Goal: Task Accomplishment & Management: Complete application form

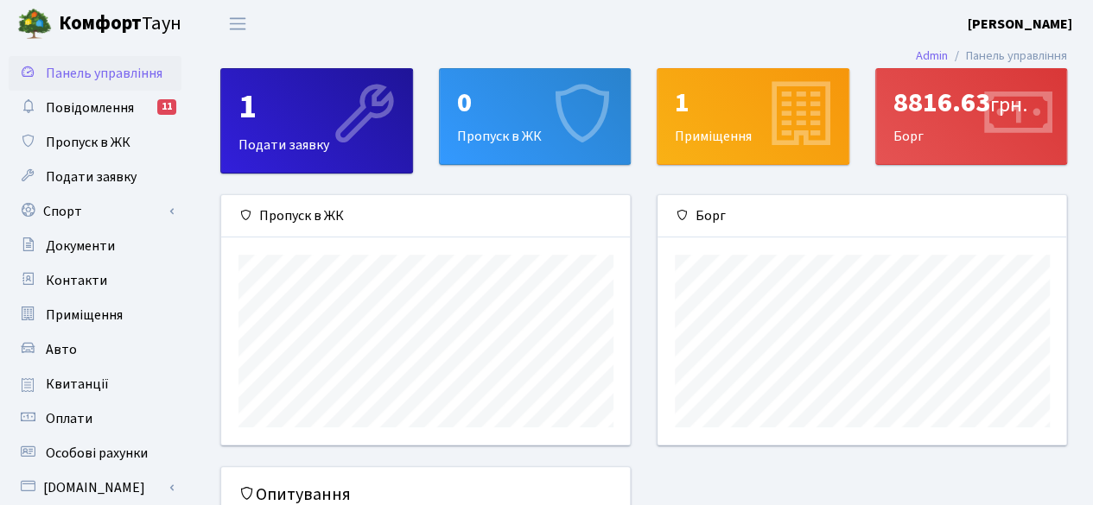
scroll to position [249, 410]
click at [519, 124] on div "0 Пропуск в ЖК" at bounding box center [535, 116] width 191 height 95
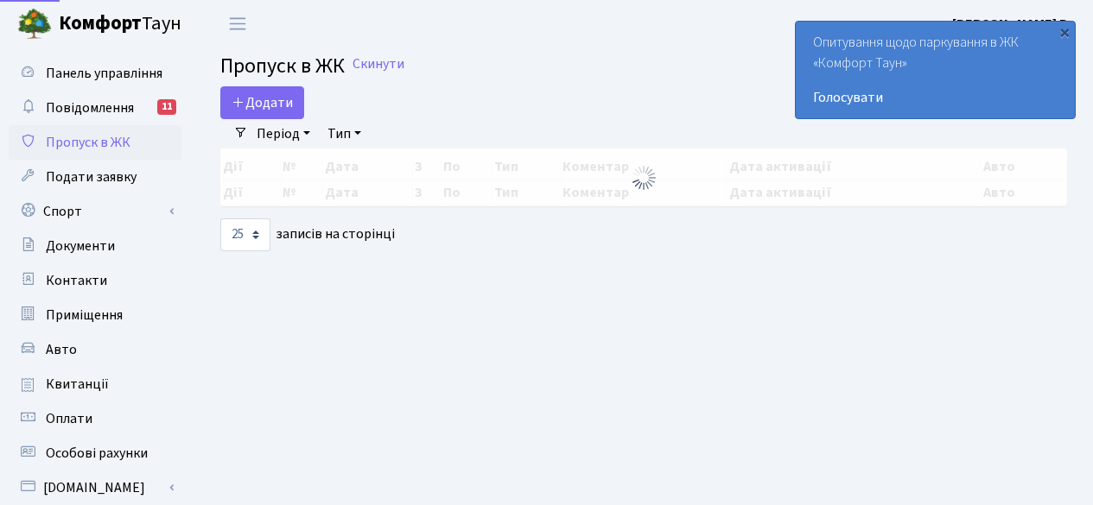
select select "25"
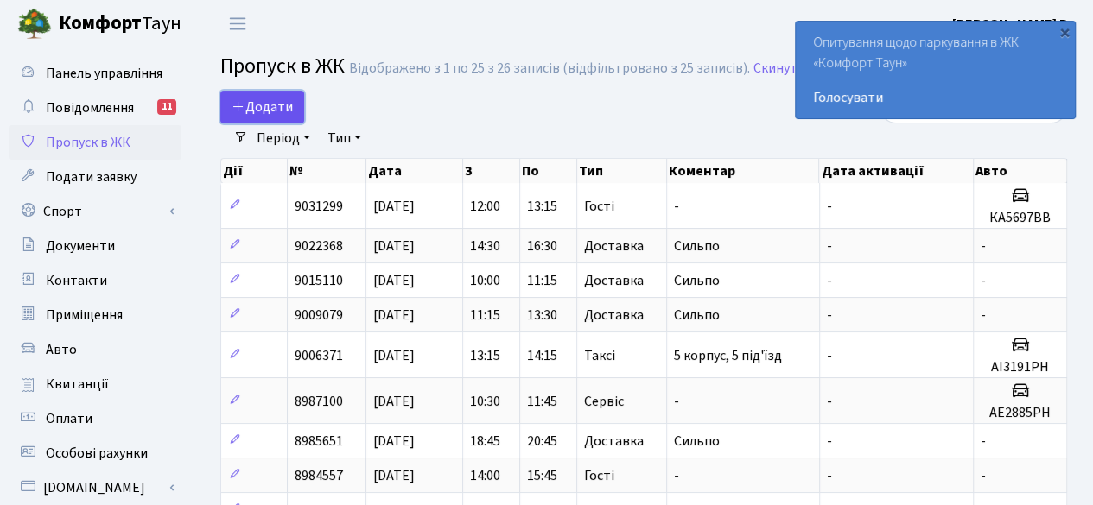
click at [266, 108] on span "Додати" at bounding box center [262, 107] width 61 height 19
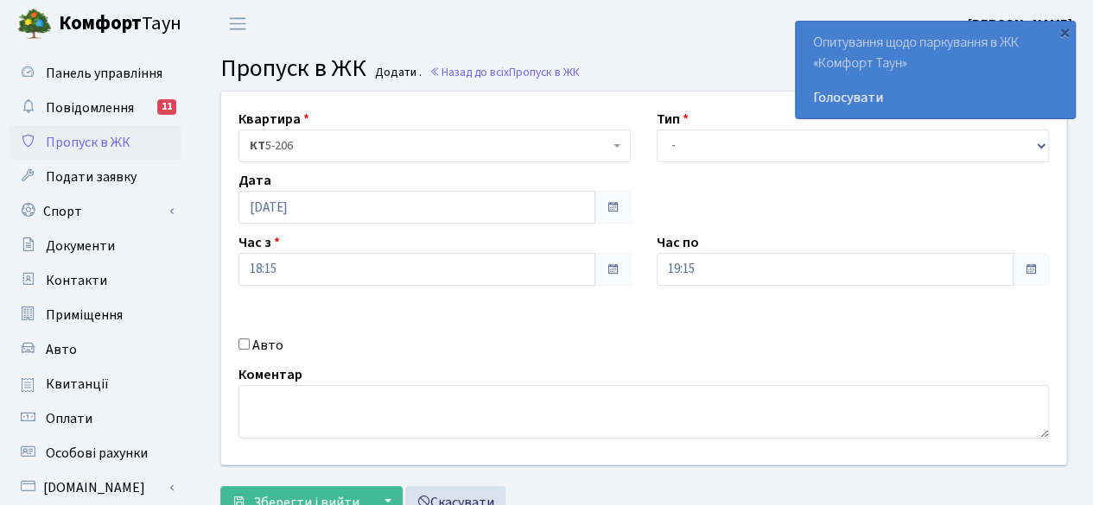
click at [731, 127] on div "Тип - Доставка Таксі Гості Сервіс" at bounding box center [853, 136] width 418 height 54
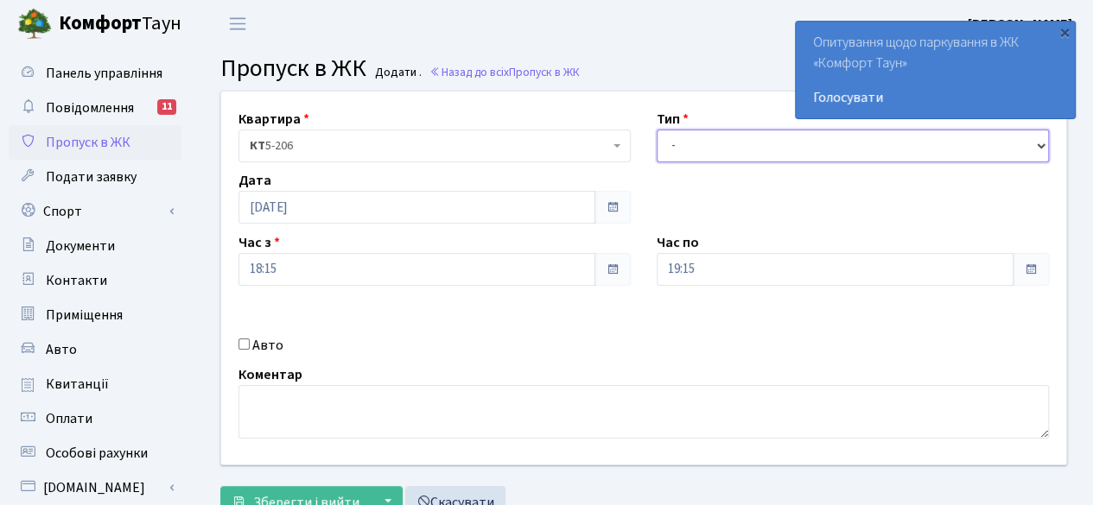
click at [731, 138] on select "- Доставка Таксі Гості Сервіс" at bounding box center [853, 146] width 392 height 33
select select "1"
click at [657, 130] on select "- Доставка Таксі Гості Сервіс" at bounding box center [853, 146] width 392 height 33
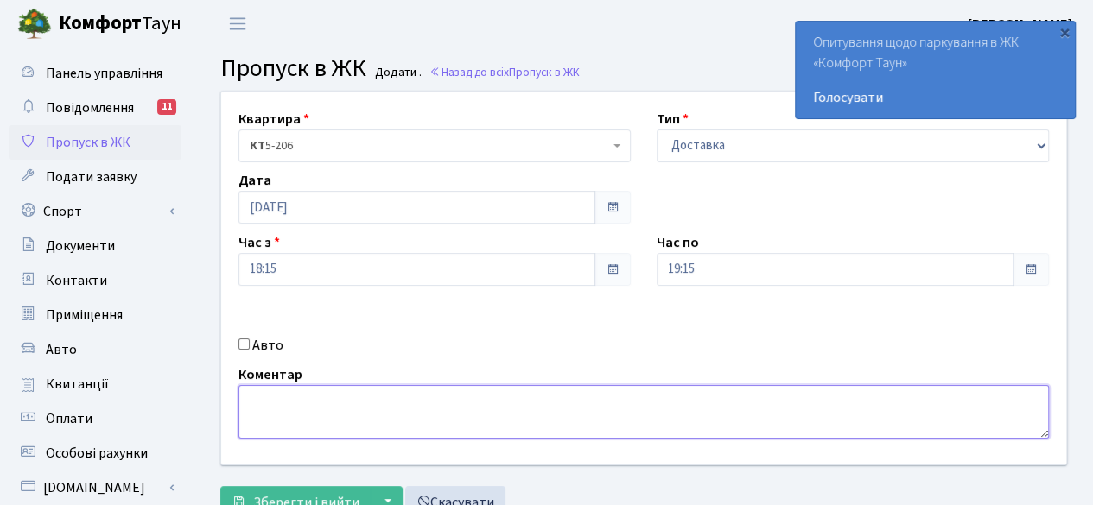
click at [329, 426] on textarea at bounding box center [643, 412] width 810 height 54
type textarea "Сильпо"
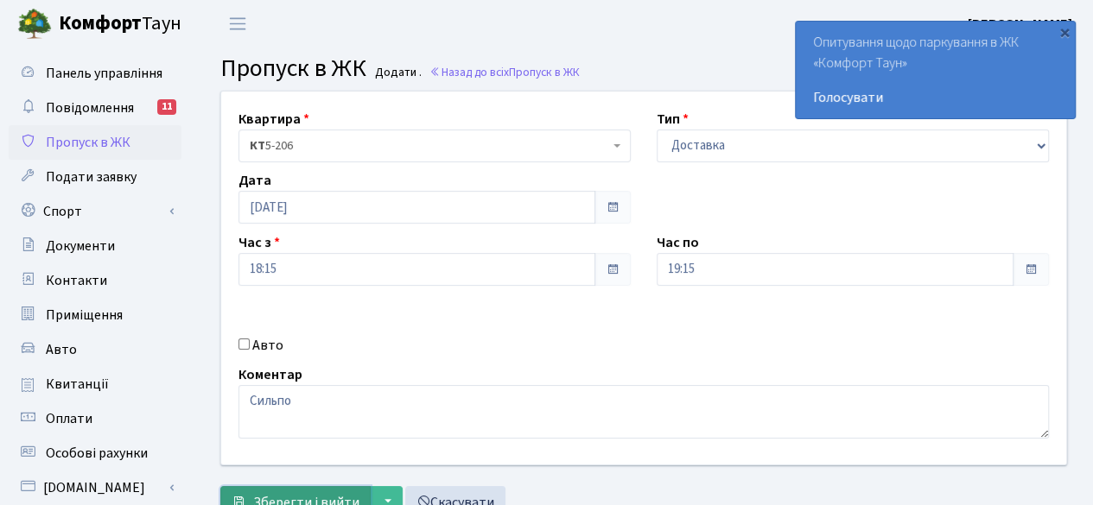
click at [308, 496] on span "Зберегти і вийти" at bounding box center [306, 502] width 106 height 19
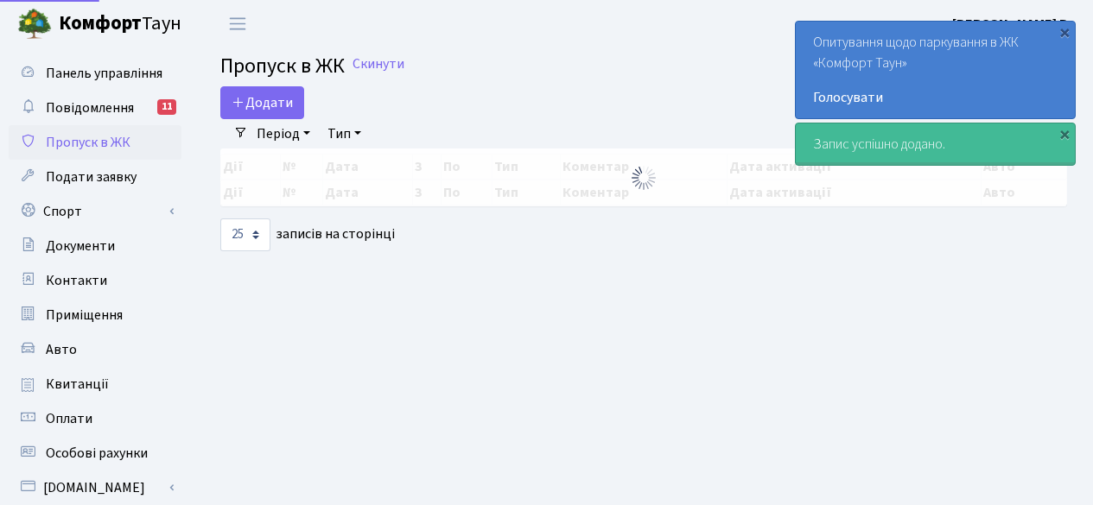
select select "25"
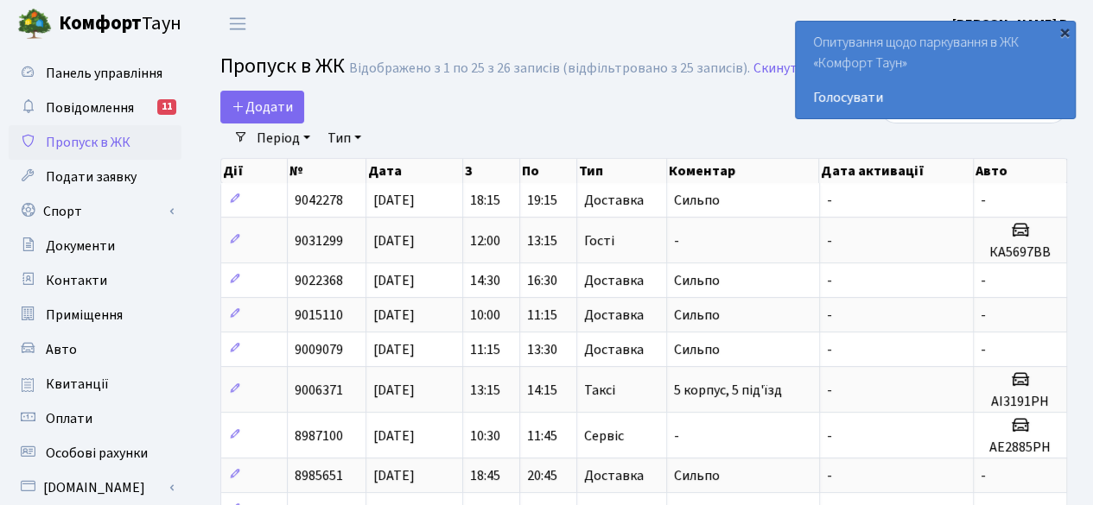
click at [1060, 30] on div "×" at bounding box center [1064, 31] width 17 height 17
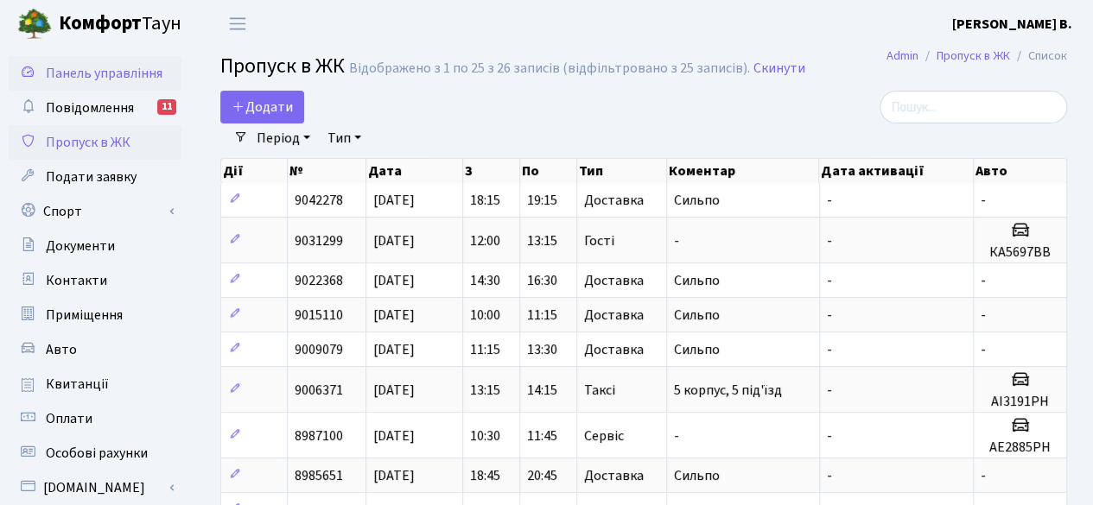
click at [123, 73] on span "Панель управління" at bounding box center [104, 73] width 117 height 19
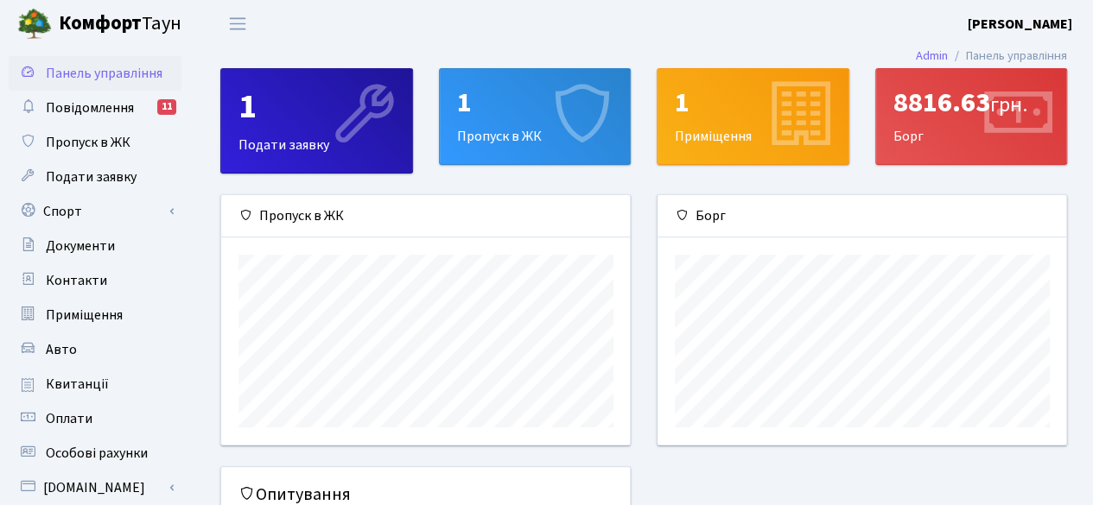
scroll to position [249, 410]
click at [388, 21] on header "Комфорт Таун Ільїна Т. В. Мій обліковий запис Вийти" at bounding box center [546, 24] width 1093 height 48
click at [31, 166] on link "Подати заявку" at bounding box center [95, 177] width 173 height 35
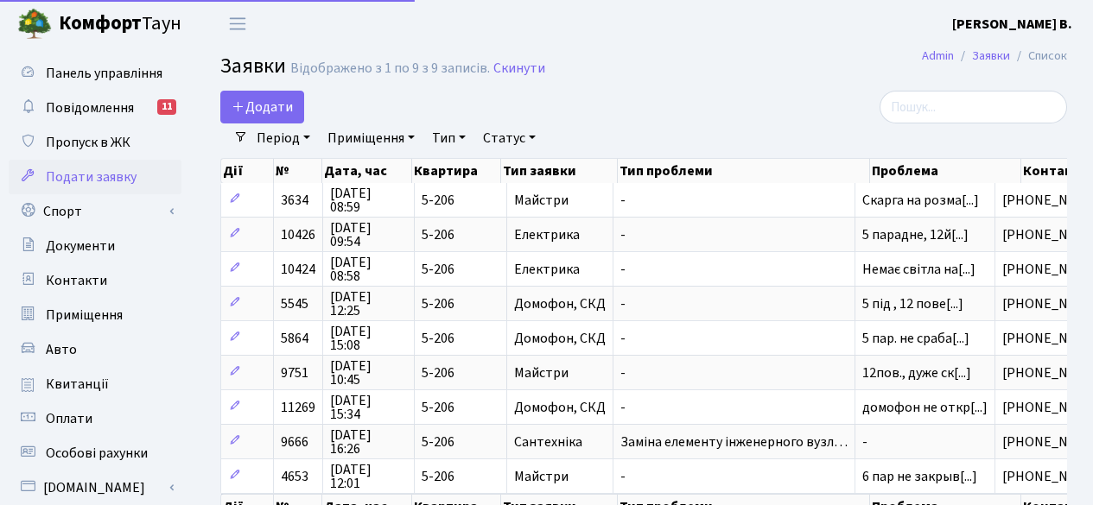
select select "25"
